Goal: Task Accomplishment & Management: Manage account settings

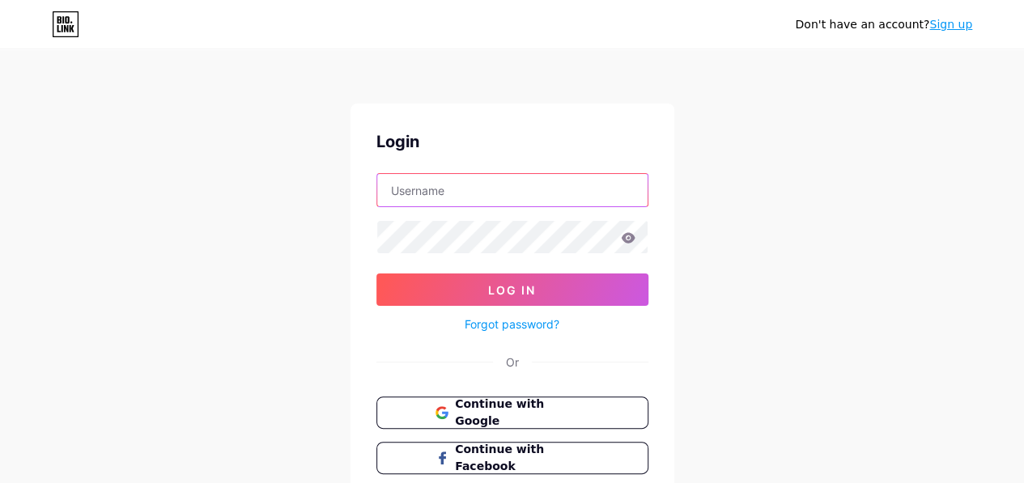
click at [412, 190] on input "text" at bounding box center [512, 190] width 270 height 32
type input "[EMAIL_ADDRESS][DOMAIN_NAME]"
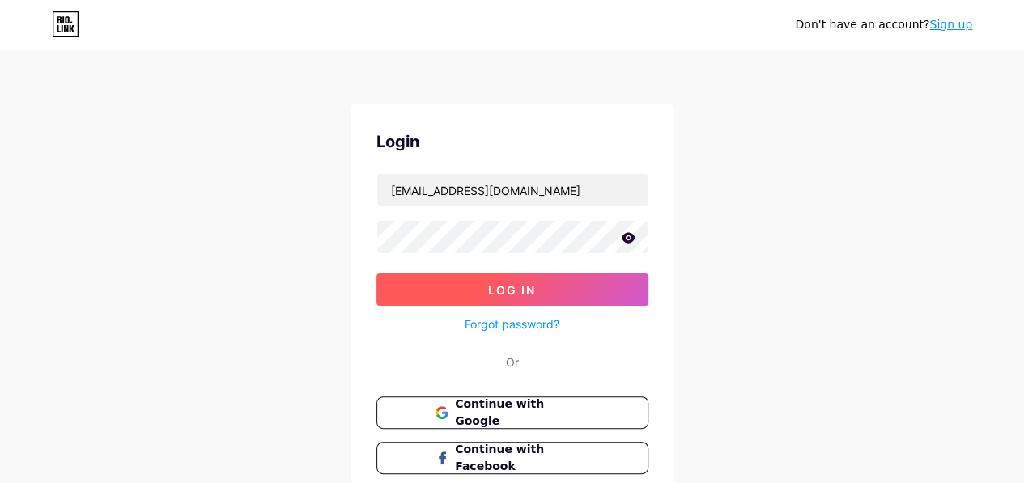
click at [523, 286] on span "Log In" at bounding box center [512, 290] width 48 height 14
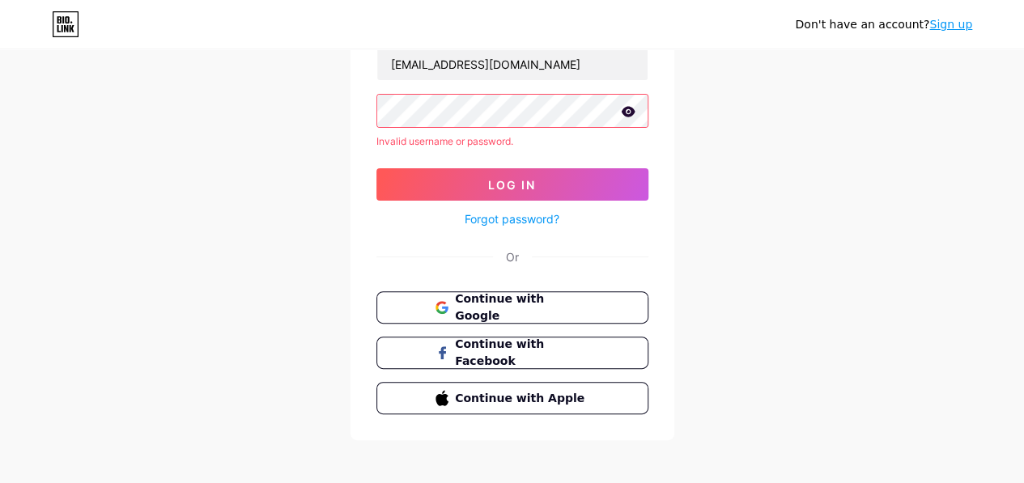
scroll to position [132, 0]
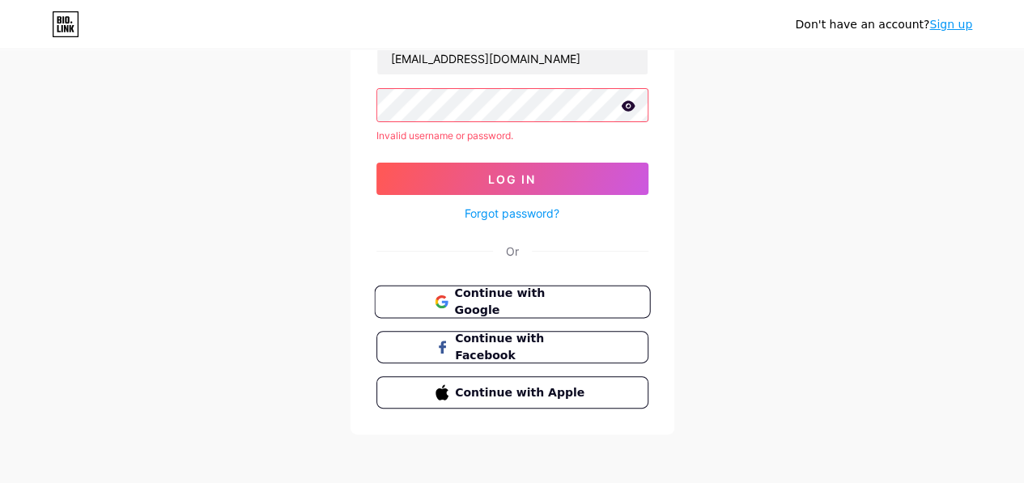
click at [519, 303] on span "Continue with Google" at bounding box center [521, 302] width 135 height 35
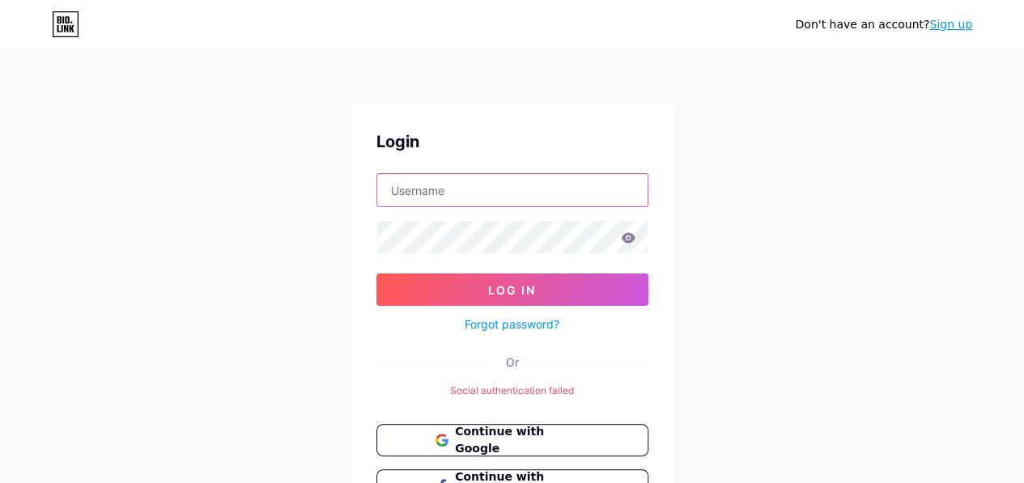
click at [396, 194] on input "text" at bounding box center [512, 190] width 270 height 32
click at [404, 190] on input "text" at bounding box center [512, 190] width 270 height 32
type input "shee"
